Goal: Task Accomplishment & Management: Manage account settings

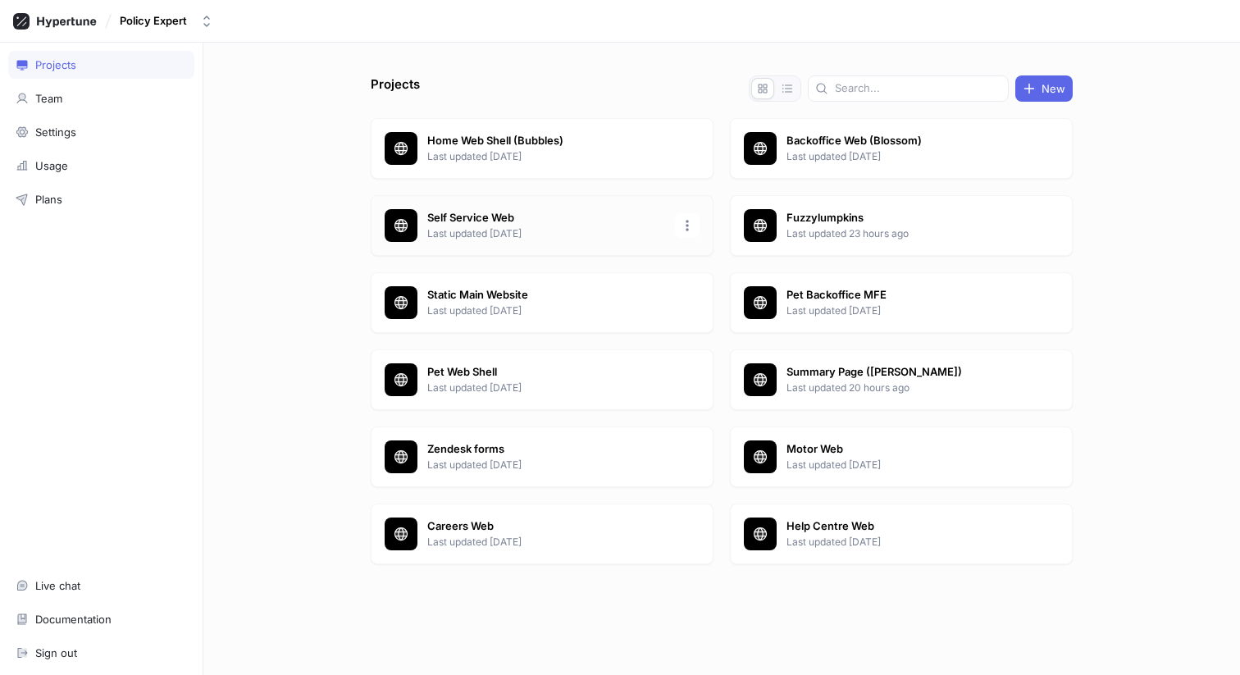
click at [475, 221] on p "Self Service Web" at bounding box center [546, 218] width 238 height 16
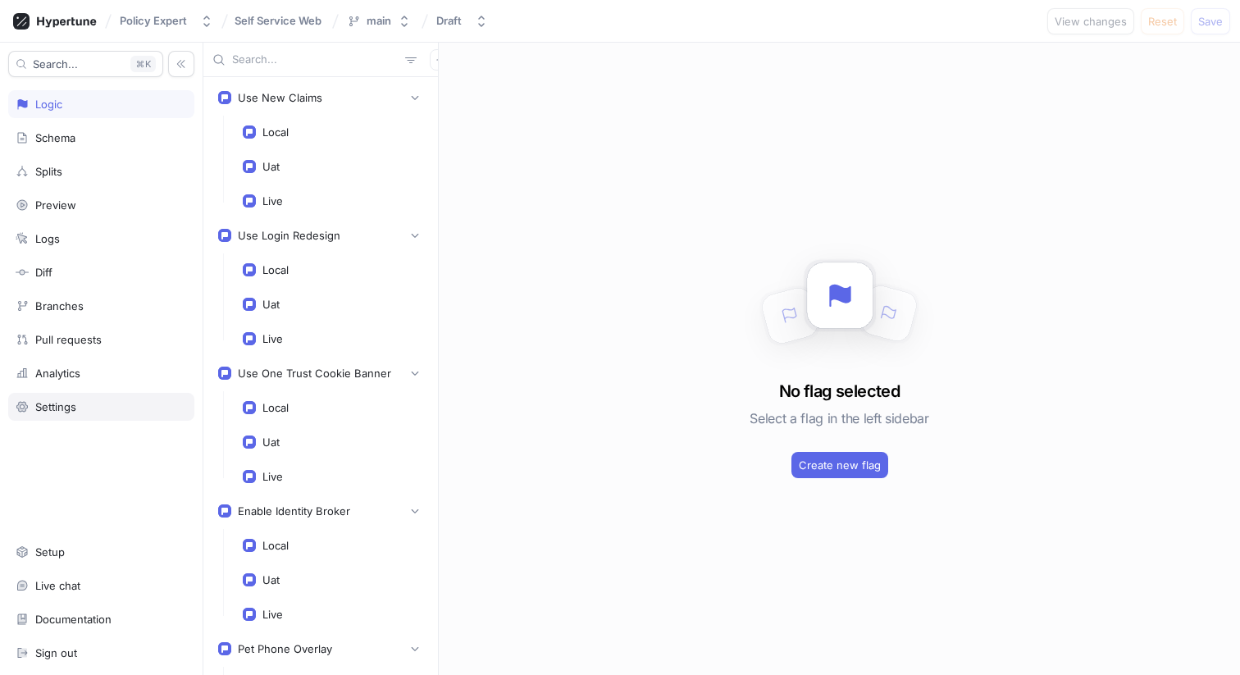
click at [69, 413] on div "Settings" at bounding box center [55, 406] width 41 height 13
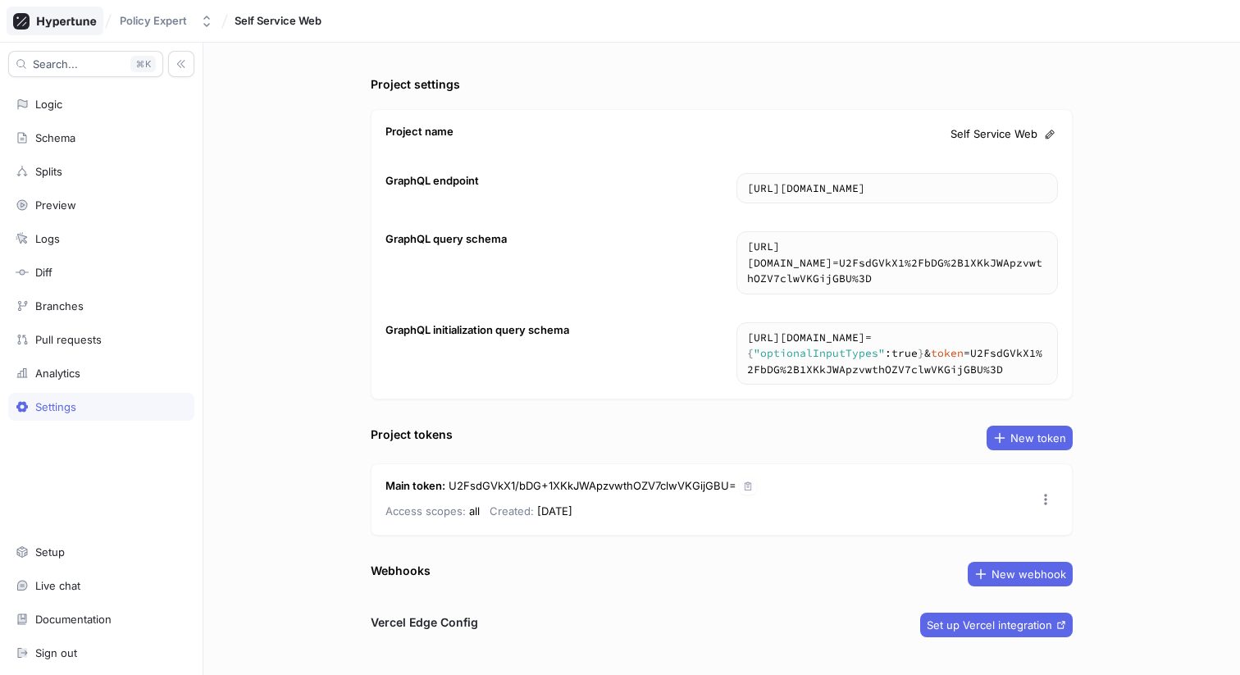
click at [70, 22] on icon at bounding box center [55, 21] width 84 height 16
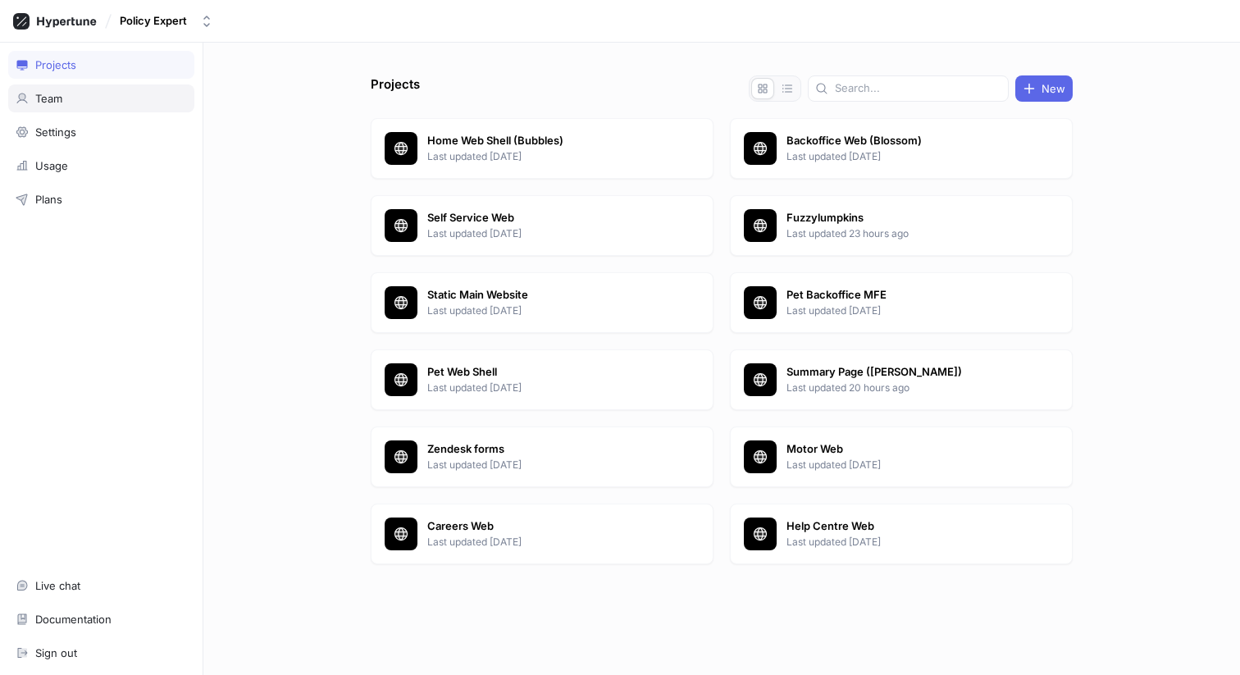
click at [44, 95] on div "Team" at bounding box center [48, 98] width 27 height 13
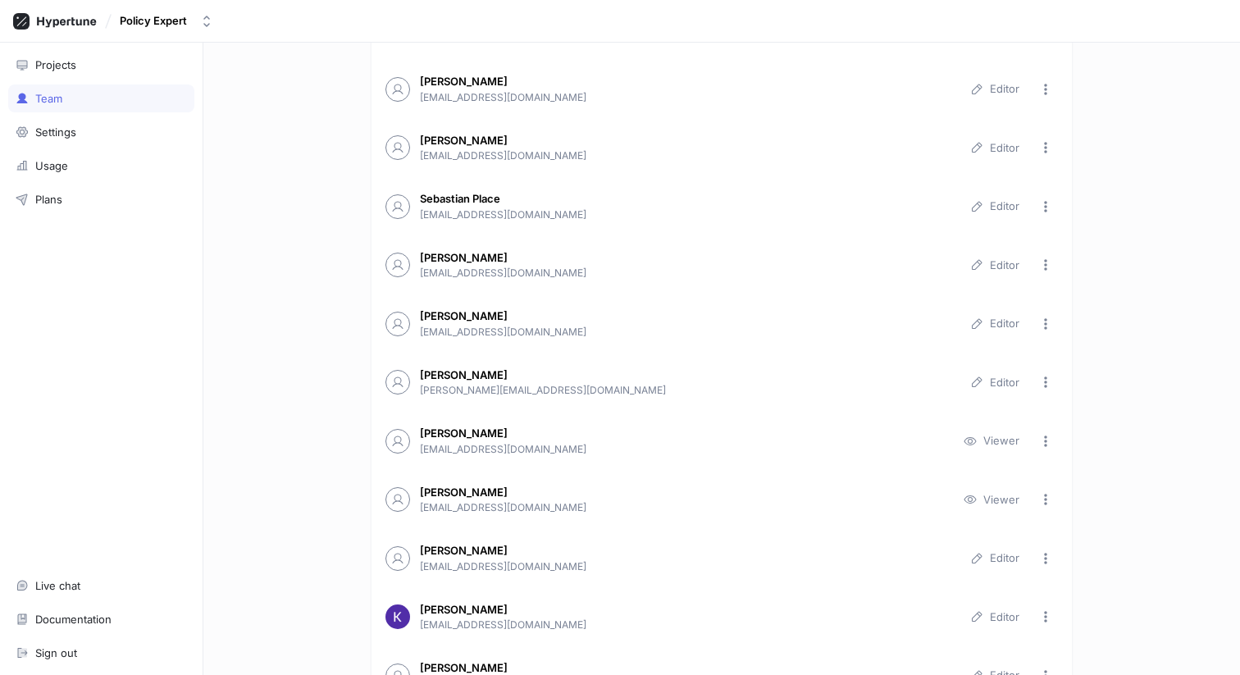
scroll to position [586, 0]
click at [1046, 499] on icon "button" at bounding box center [1045, 500] width 3 height 11
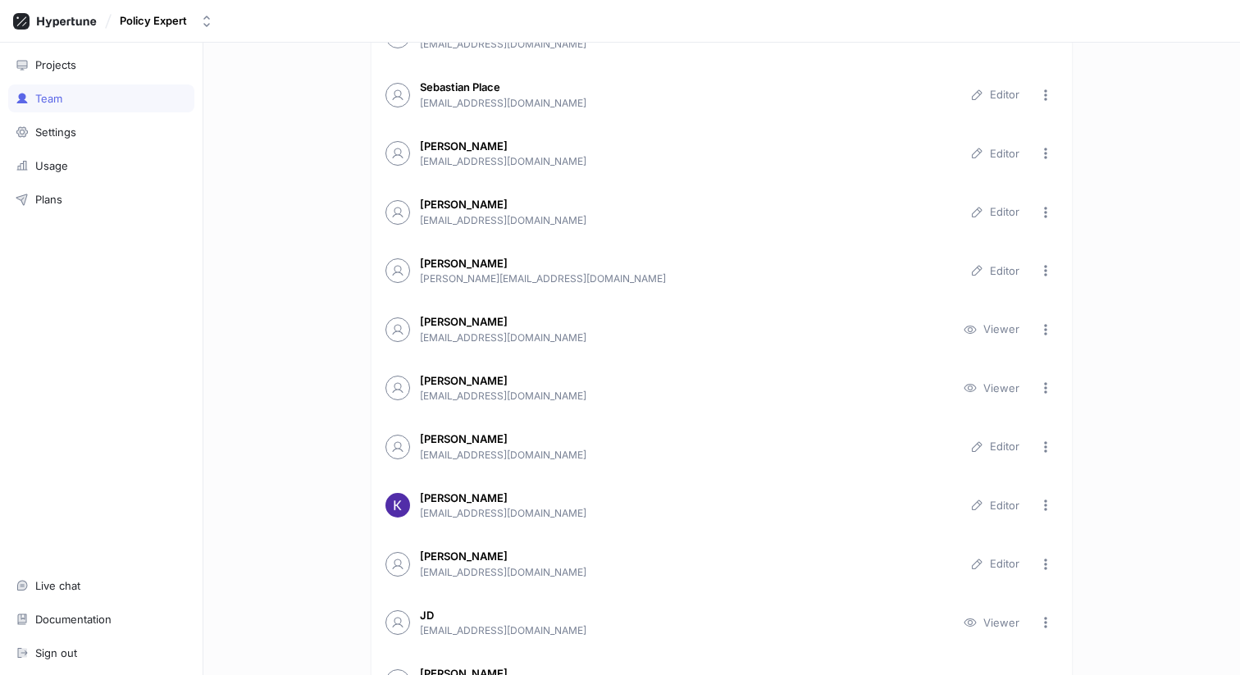
scroll to position [772, 0]
